Goal: Communication & Community: Answer question/provide support

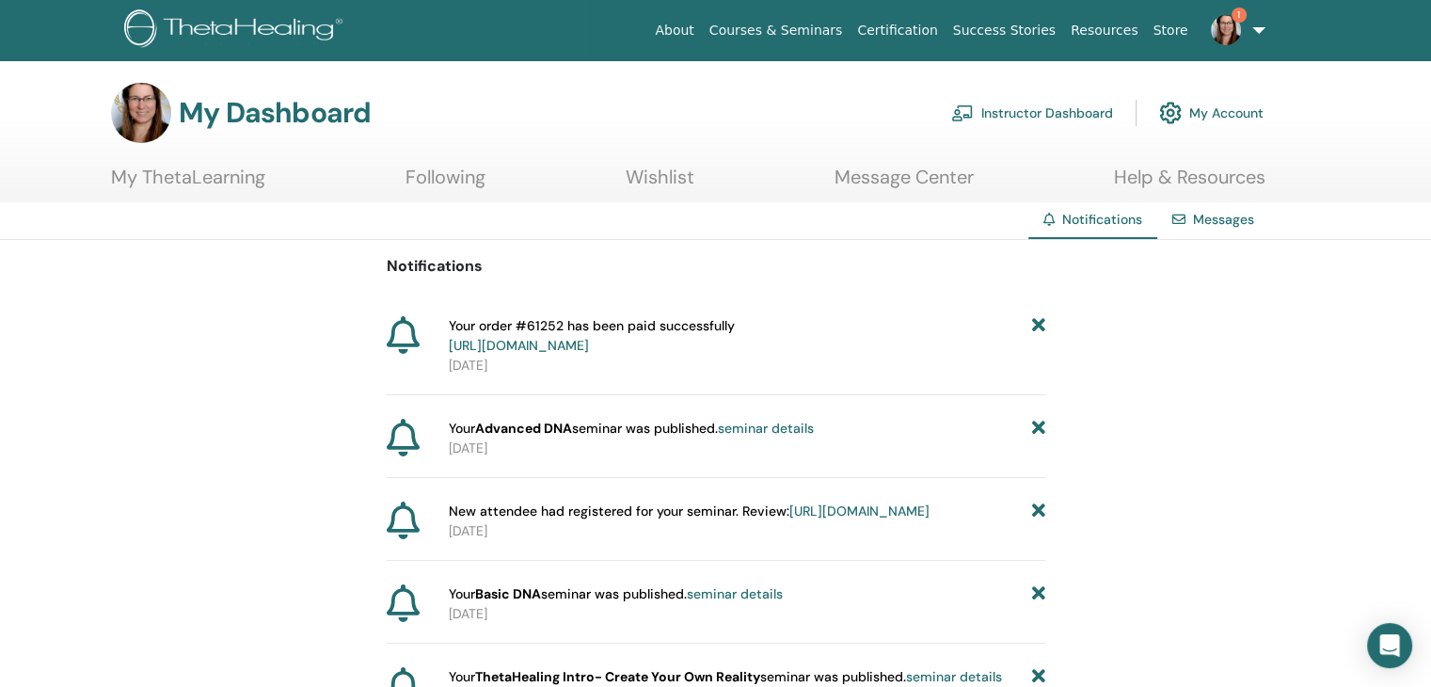
click at [1216, 216] on link "Messages" at bounding box center [1223, 219] width 61 height 17
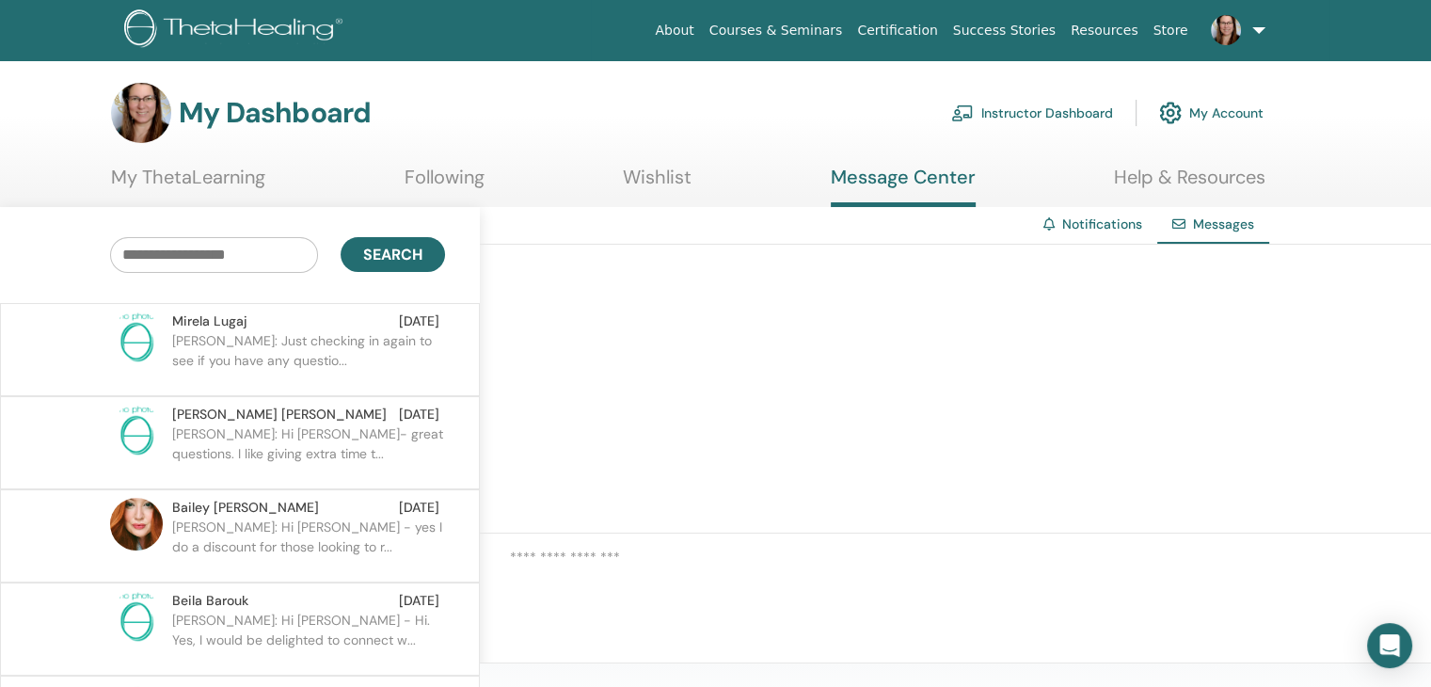
click at [343, 347] on p "[PERSON_NAME]: Just checking in again to see if you have any questio..." at bounding box center [308, 359] width 273 height 56
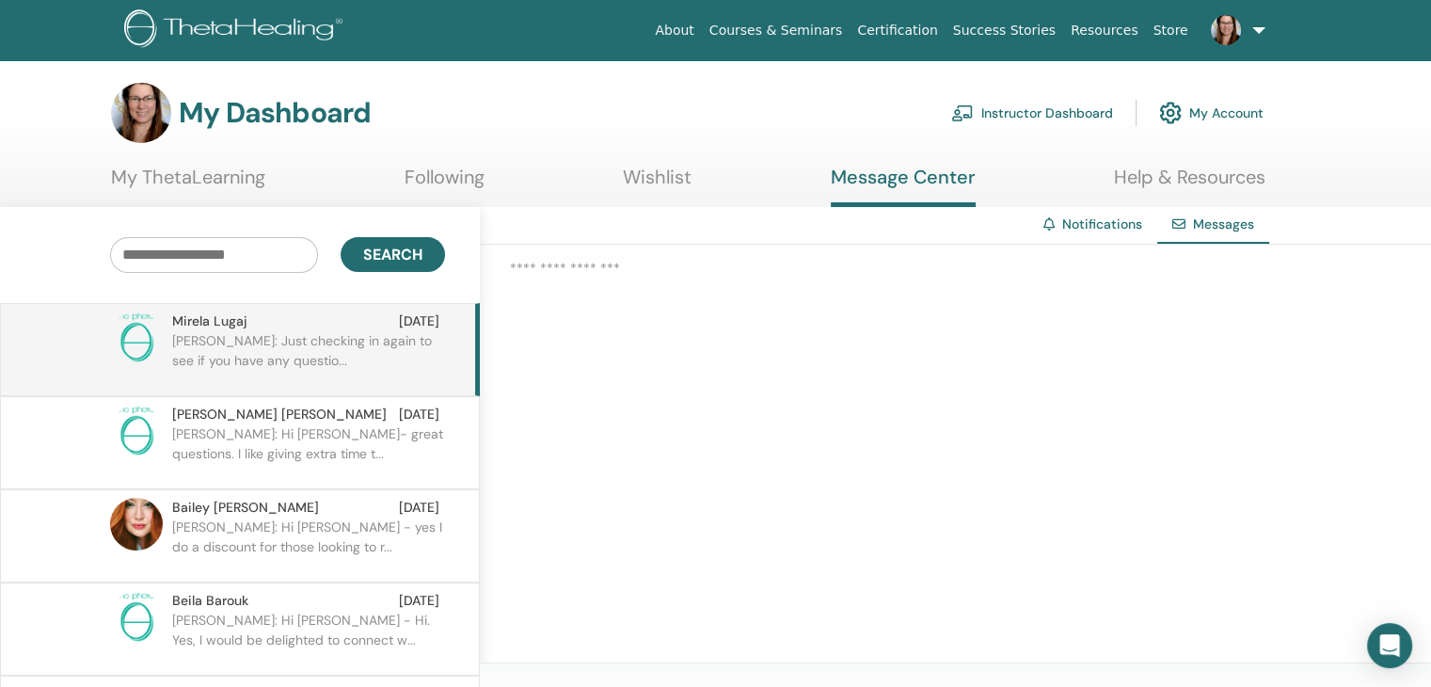
scroll to position [36, 0]
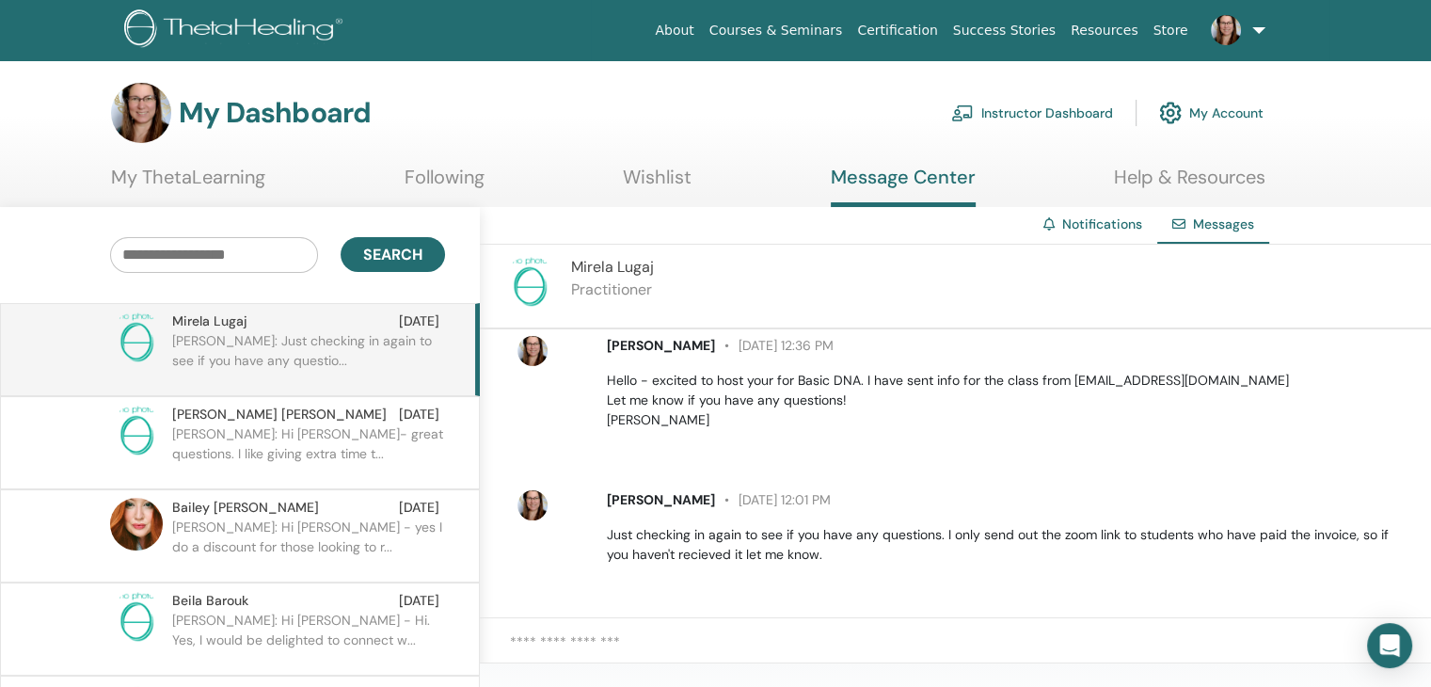
click at [690, 641] on textarea at bounding box center [970, 652] width 921 height 42
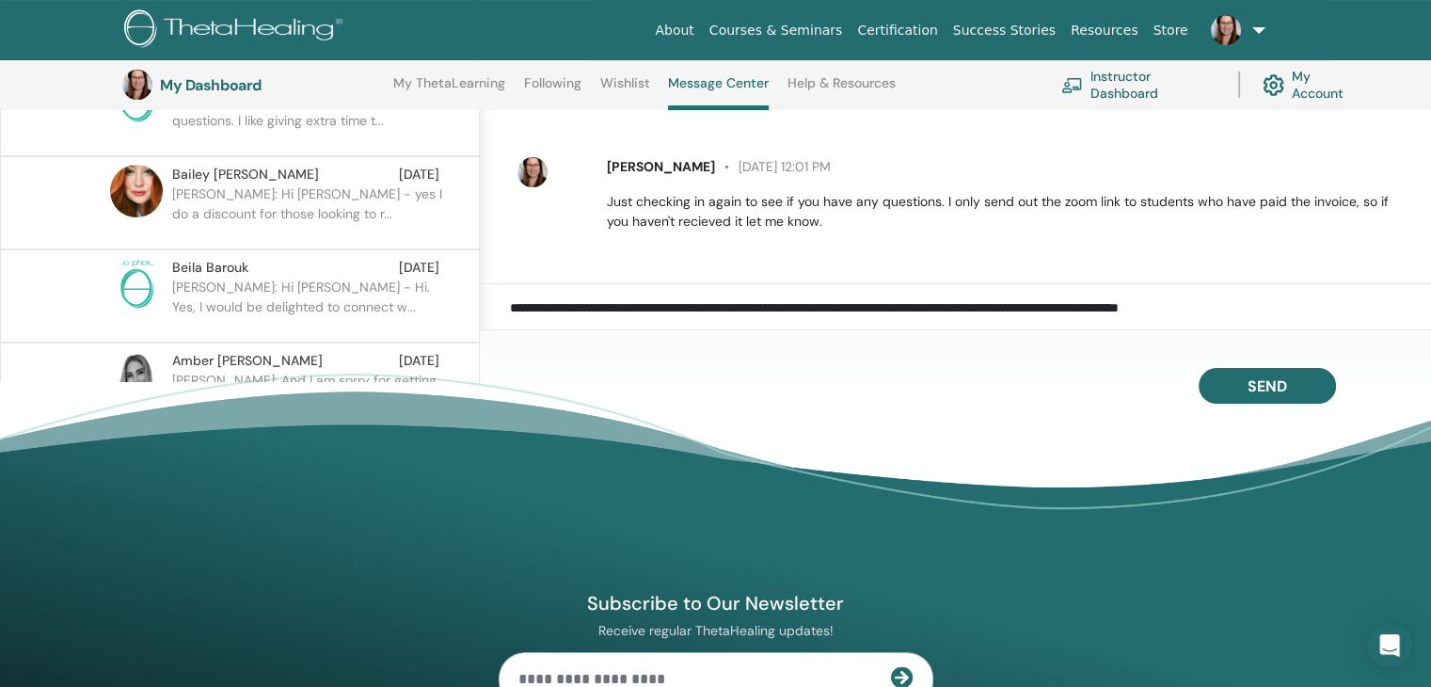
scroll to position [367, 0]
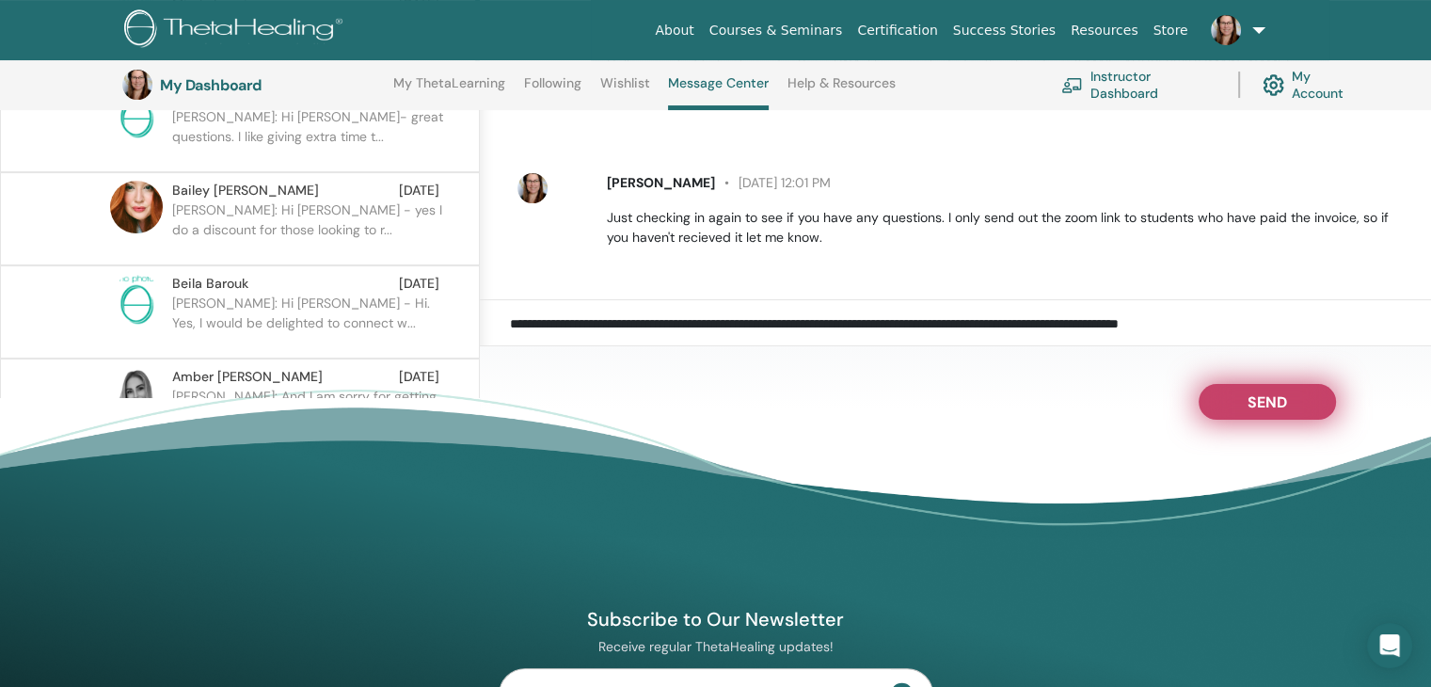
type textarea "**********"
click at [1273, 404] on span "Send" at bounding box center [1268, 398] width 40 height 13
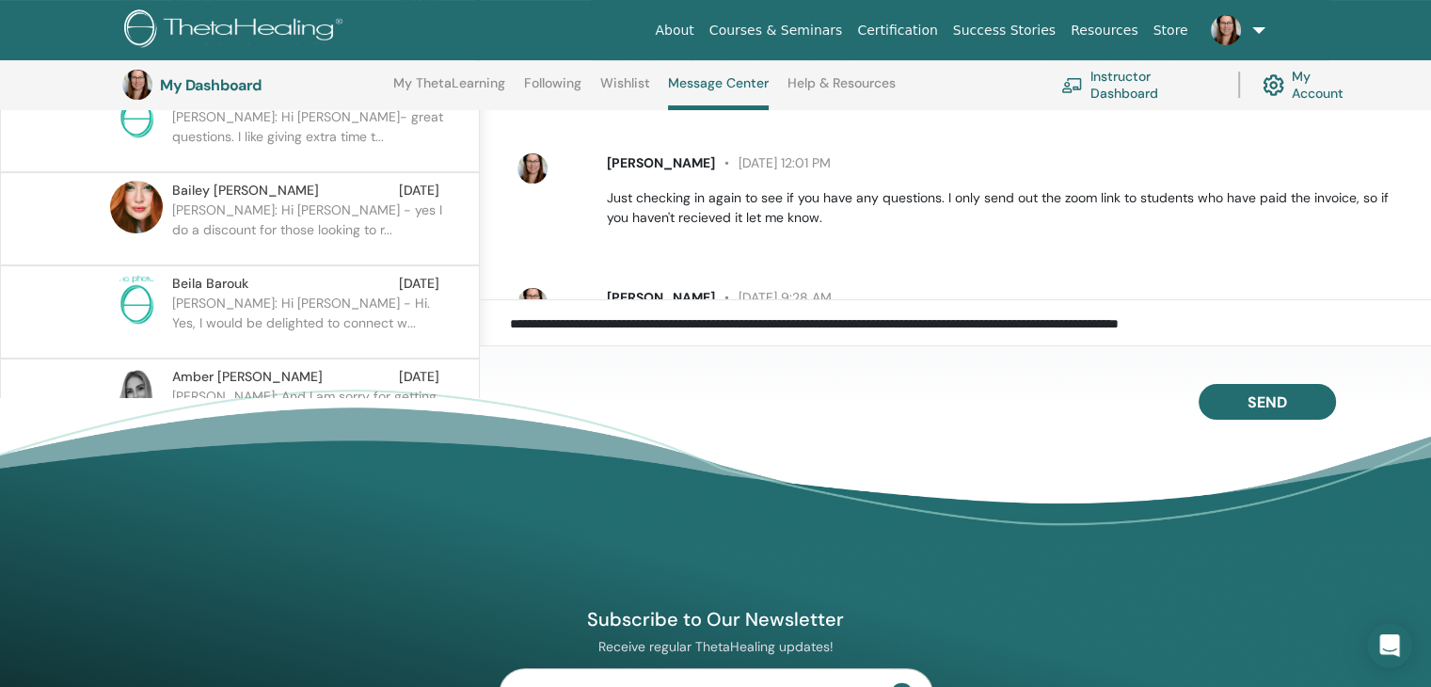
scroll to position [151, 0]
